Goal: Task Accomplishment & Management: Use online tool/utility

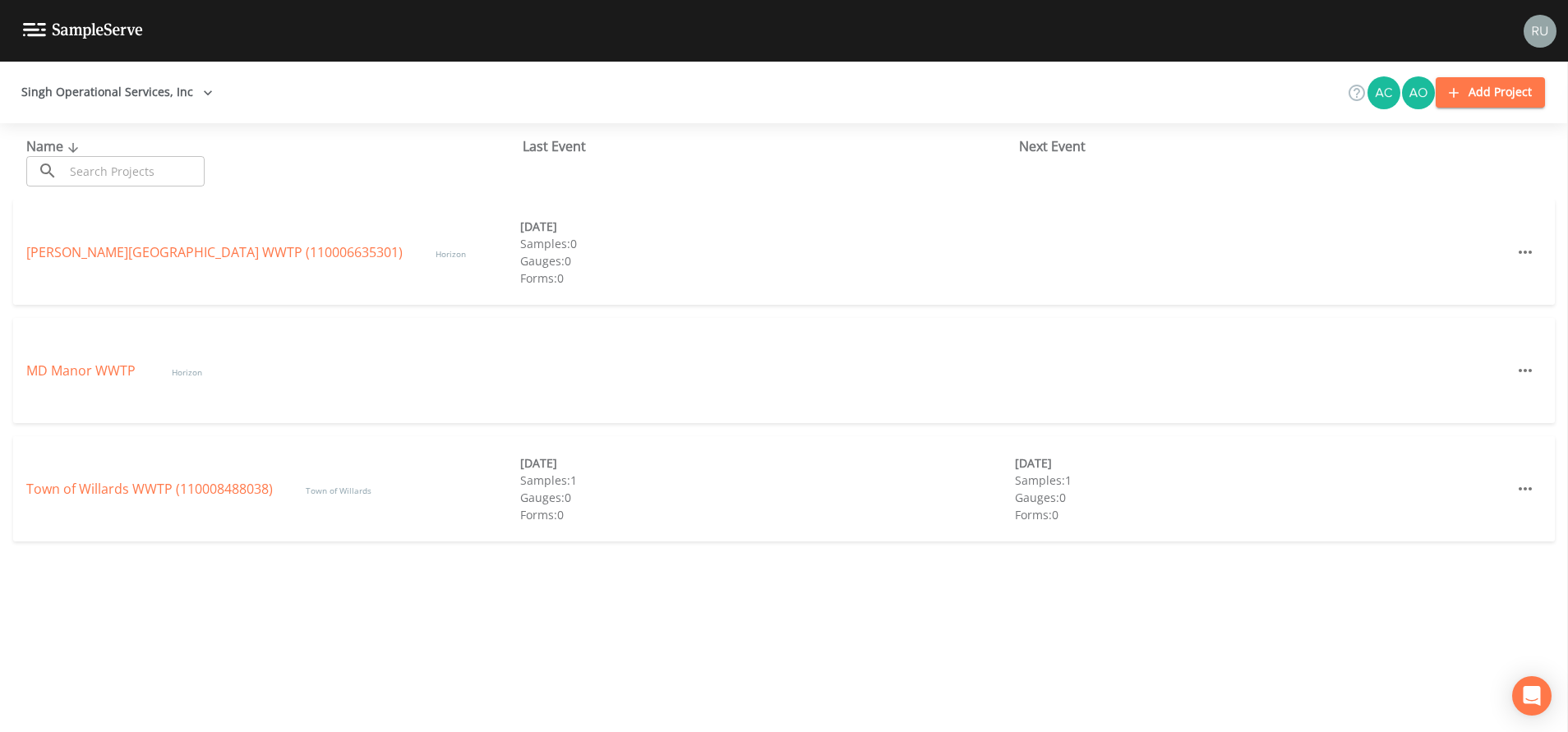
click at [34, 25] on img at bounding box center [83, 30] width 120 height 16
click at [65, 254] on link "[PERSON_NAME][GEOGRAPHIC_DATA] (110006635301)" at bounding box center [214, 251] width 376 height 18
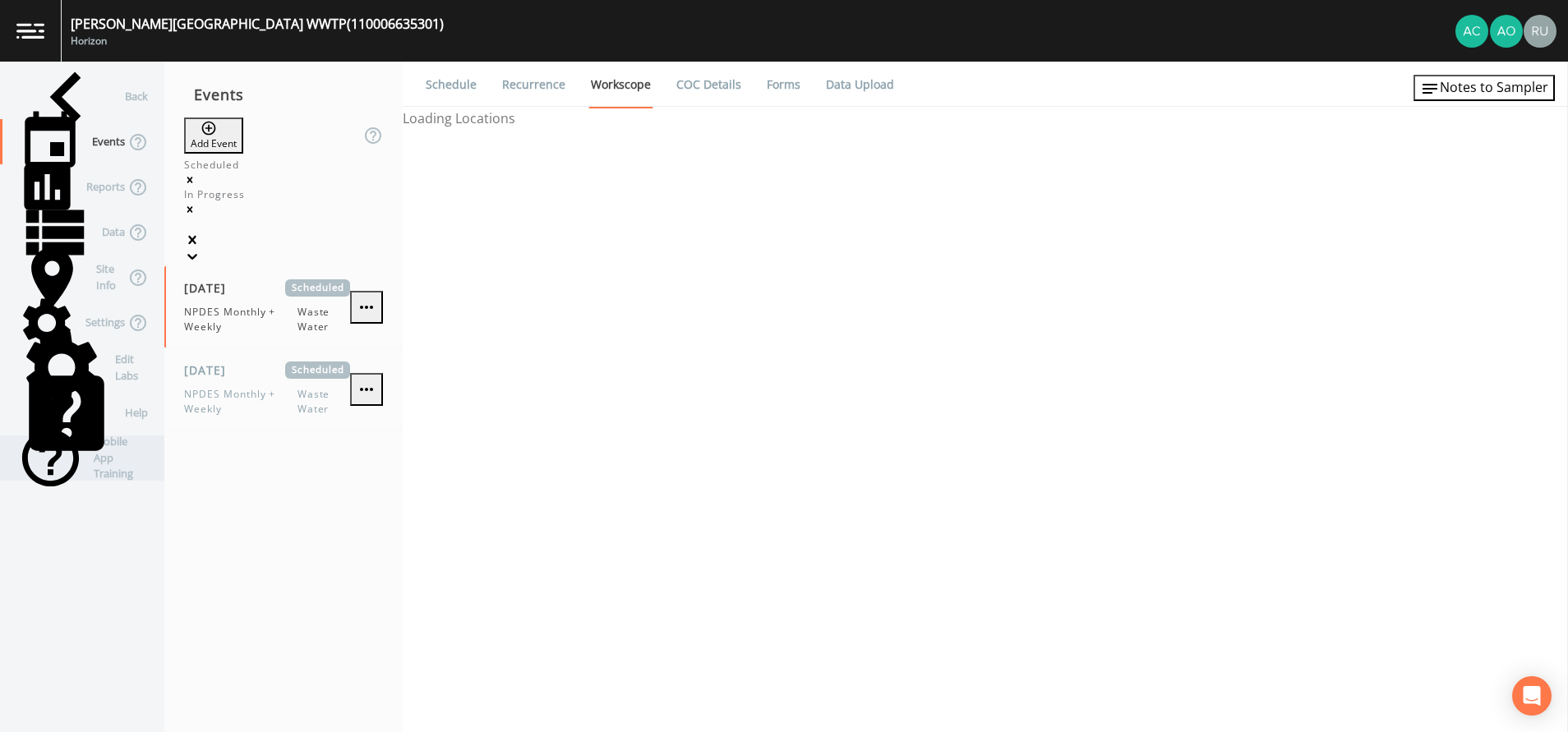
click at [69, 463] on div "Mobile App Training" at bounding box center [73, 458] width 148 height 46
select select "b6a3c313-748b-4795-a028-792ad310bd60"
select select "092b3f94-5697-4c94-9891-da161916fdbb"
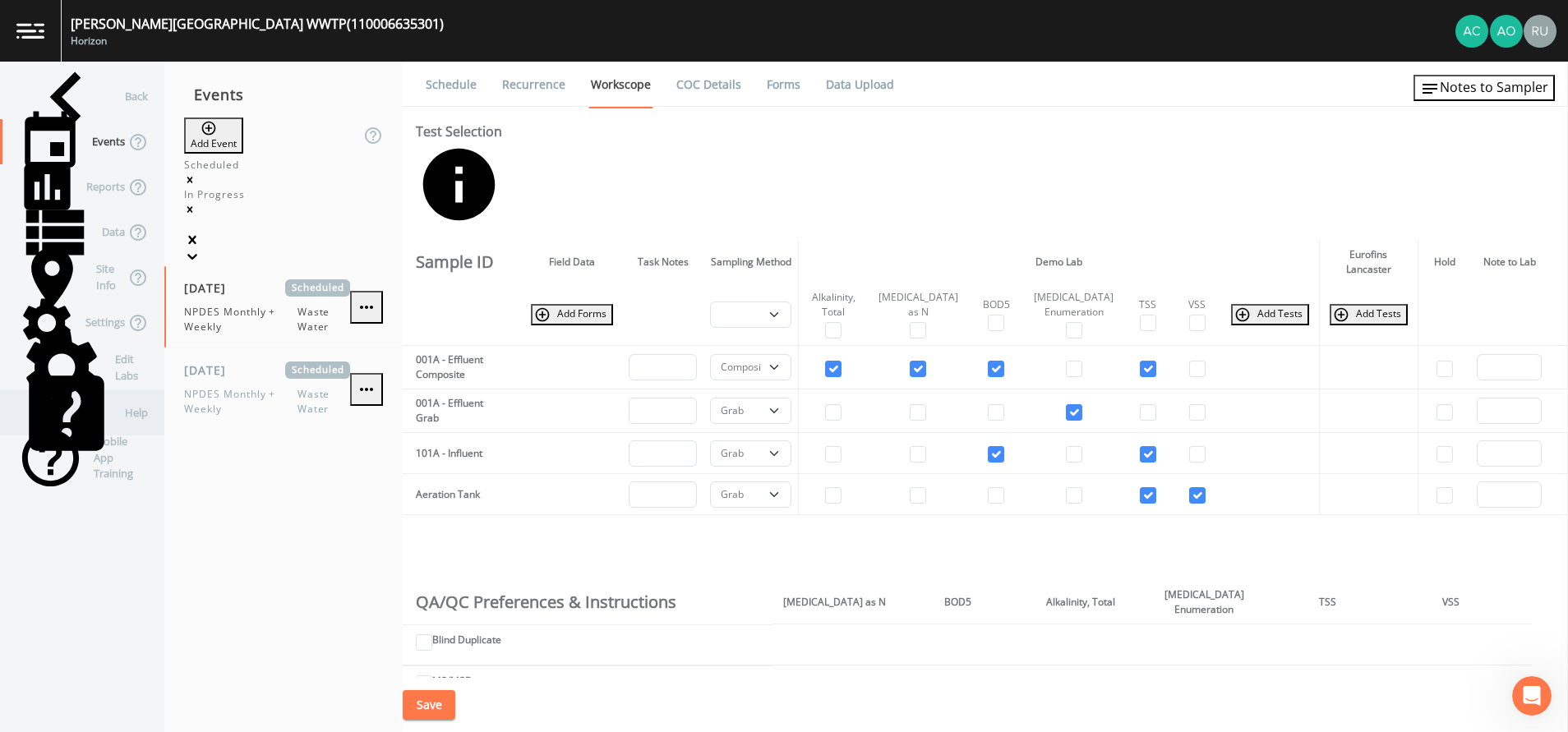
click at [51, 414] on div "Help" at bounding box center [73, 413] width 148 height 46
